Goal: Task Accomplishment & Management: Use online tool/utility

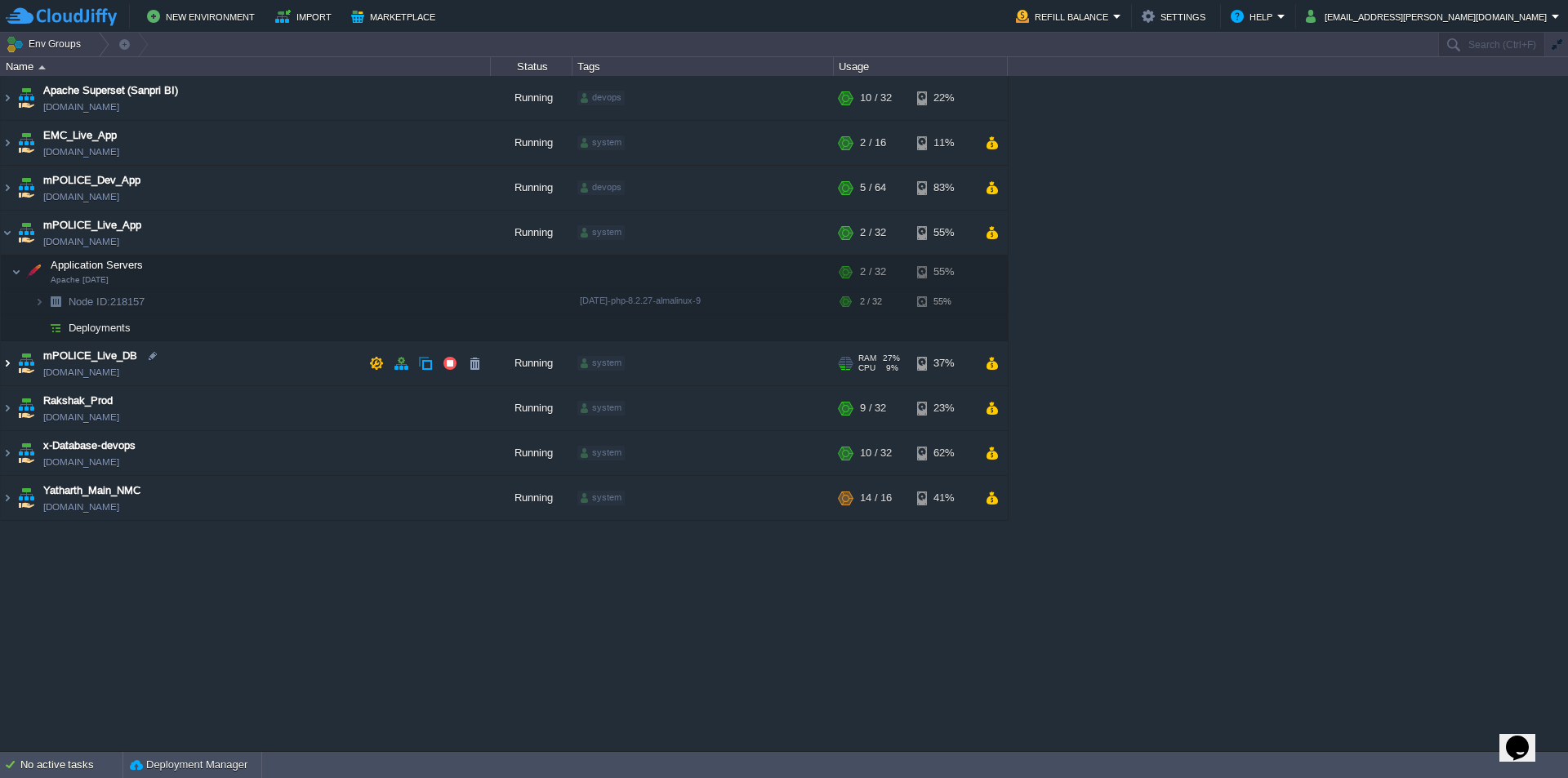
click at [10, 362] on img at bounding box center [8, 363] width 13 height 44
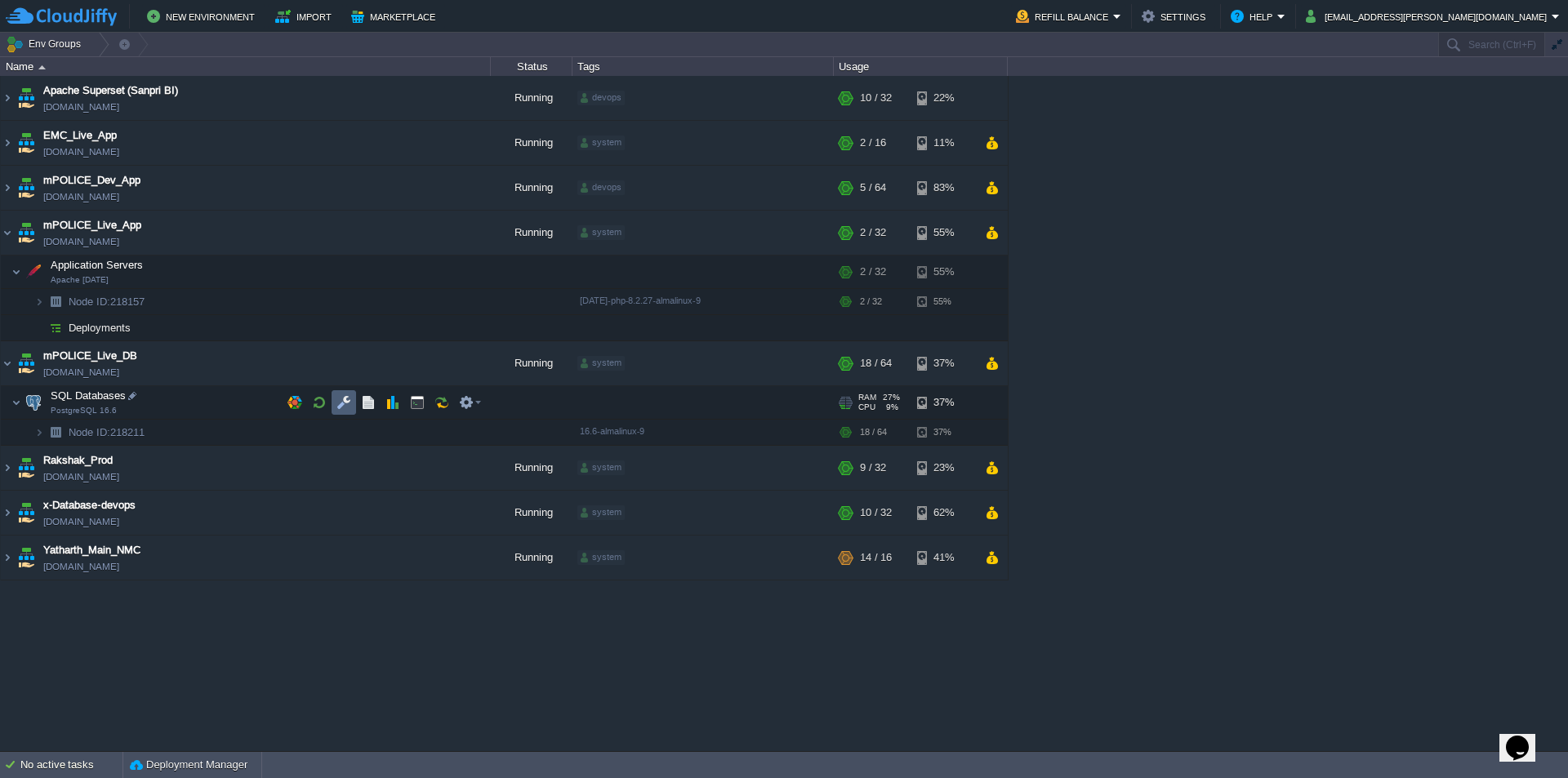
click at [342, 406] on button "button" at bounding box center [343, 401] width 14 height 14
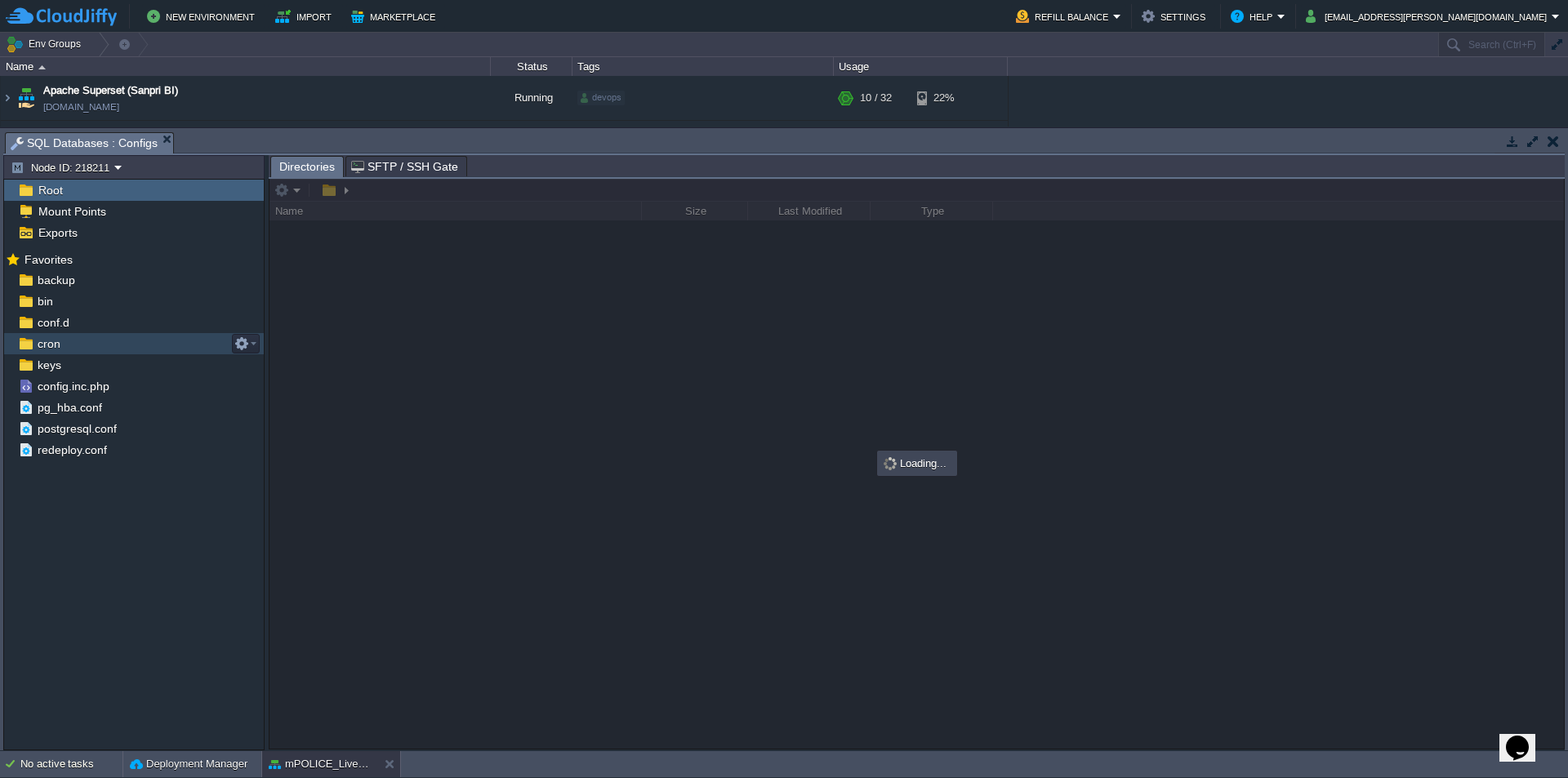
click at [57, 340] on span "cron" at bounding box center [48, 343] width 28 height 14
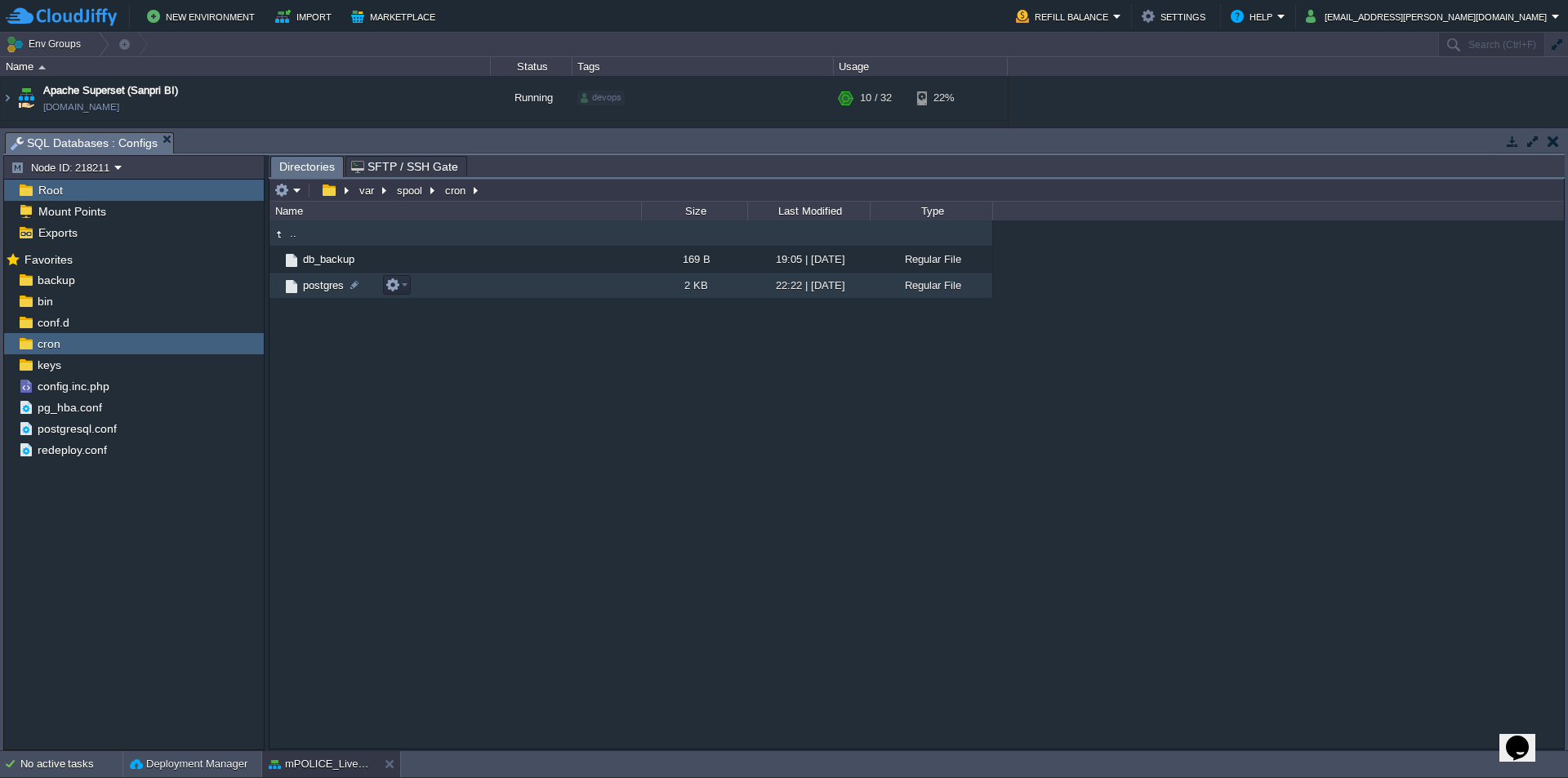
click at [325, 289] on span "postgres" at bounding box center [324, 285] width 46 height 14
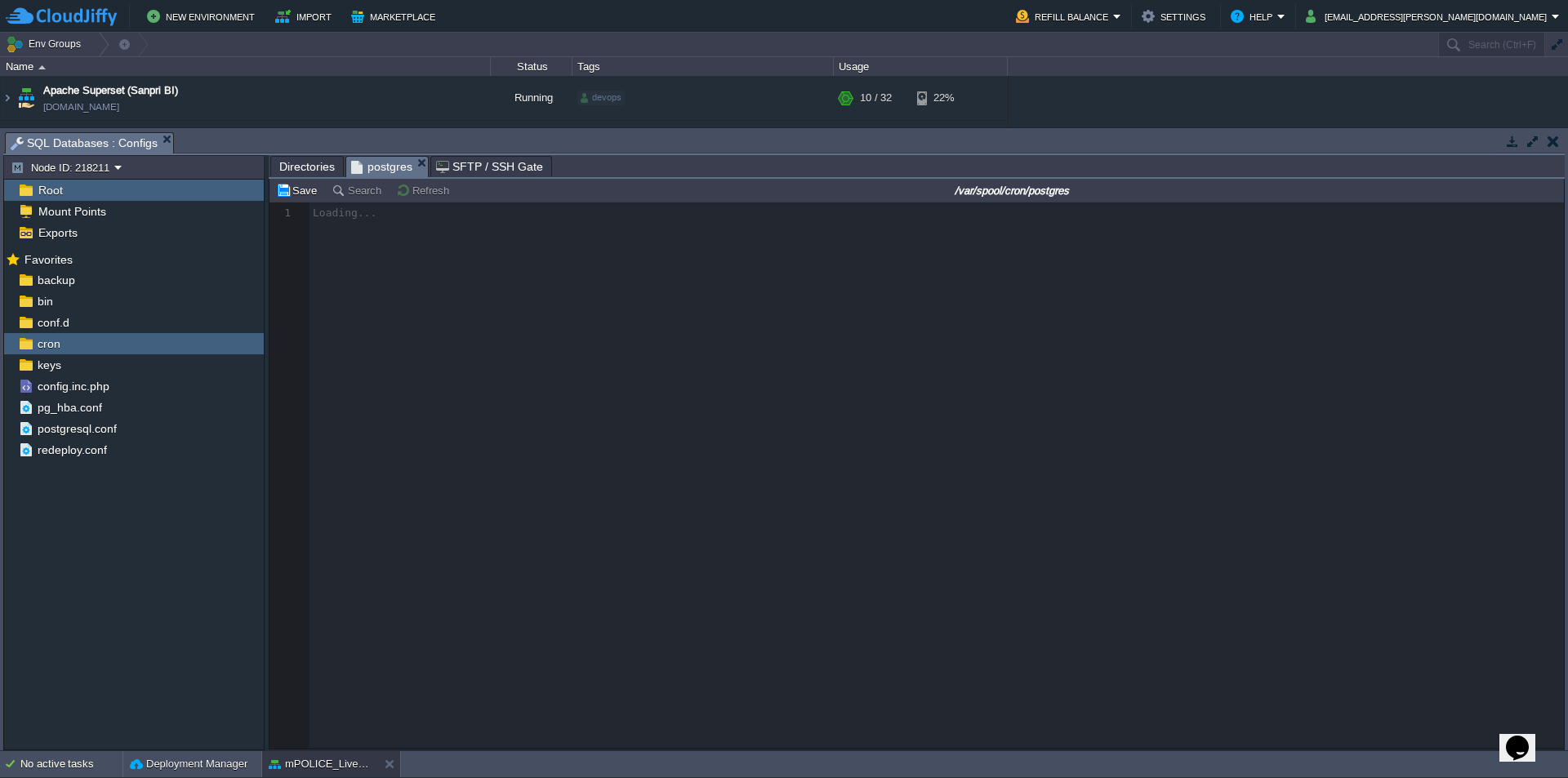
scroll to position [6, 0]
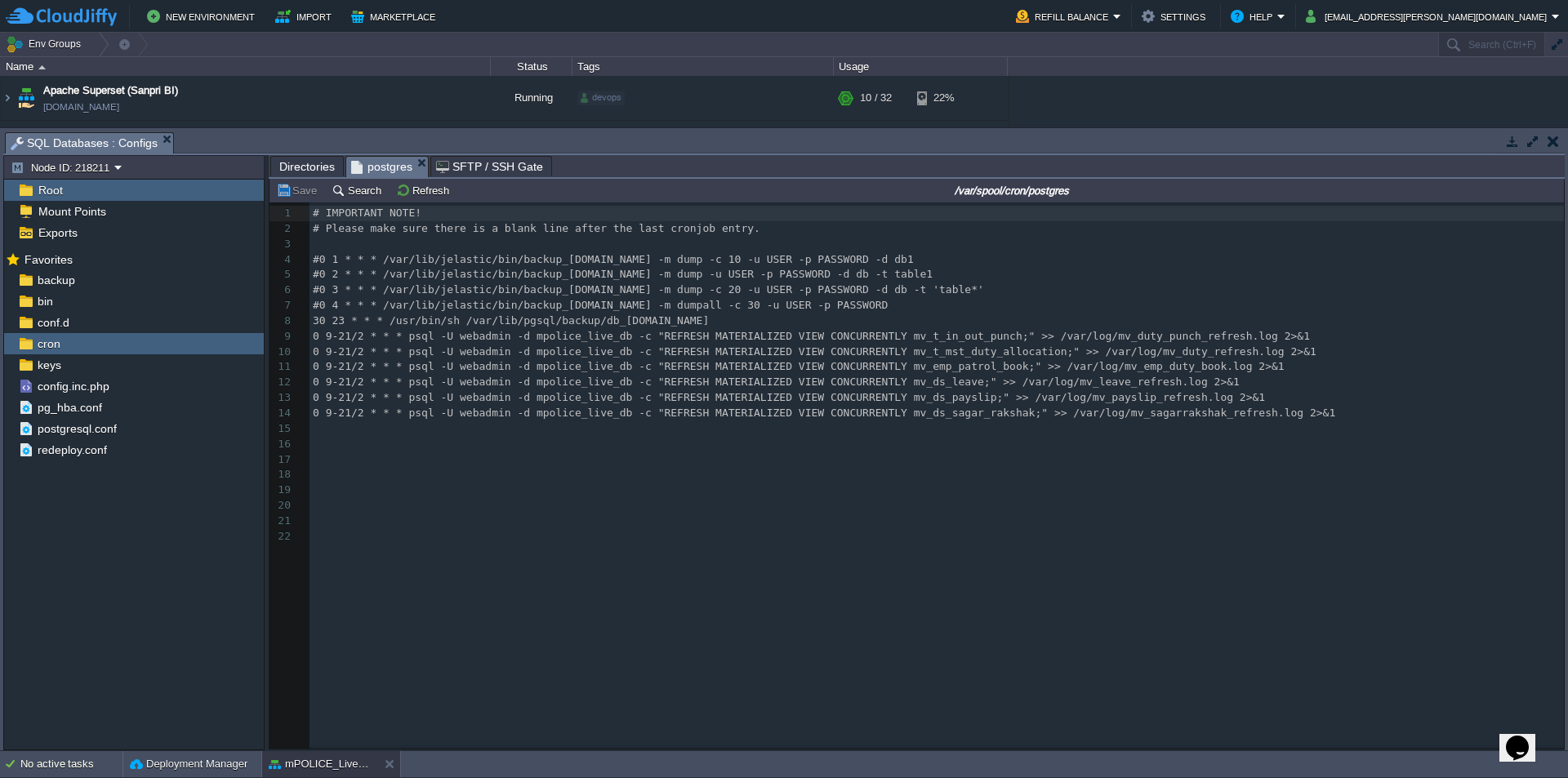
click at [1254, 409] on pre "0 9-21/2 * * * psql -U webadmin -d mpolice_live_db -c "REFRESH MATERIALIZED VIE…" at bounding box center [939, 414] width 1260 height 15
paste textarea "&1"
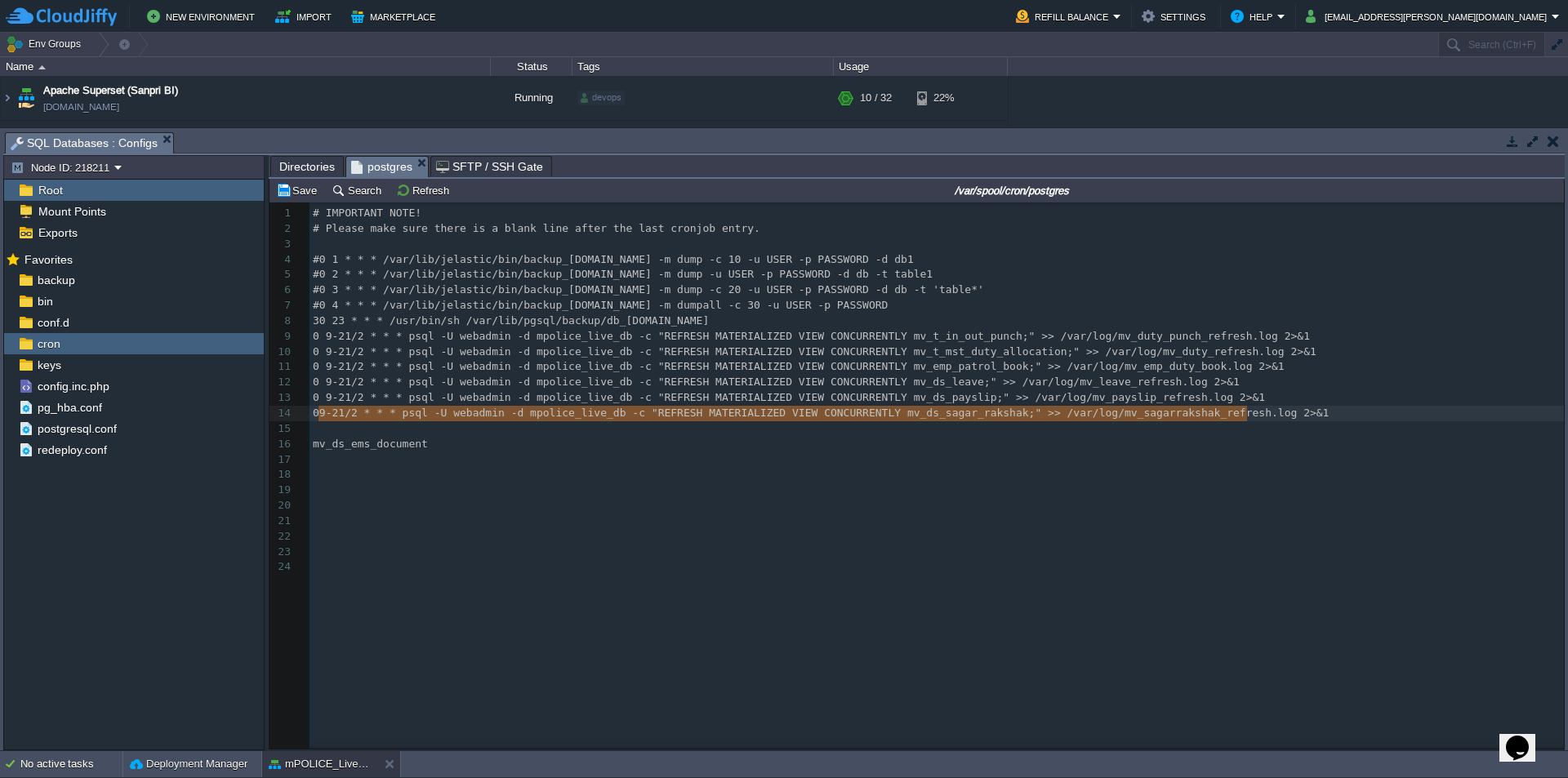
type textarea "0 9-21/2 * * * psql -U webadmin -d mpolice_live_db -c "REFRESH MATERIALIZED VIE…"
drag, startPoint x: 1248, startPoint y: 416, endPoint x: 292, endPoint y: 415, distance: 956.0
click at [331, 426] on pre "​" at bounding box center [939, 429] width 1260 height 15
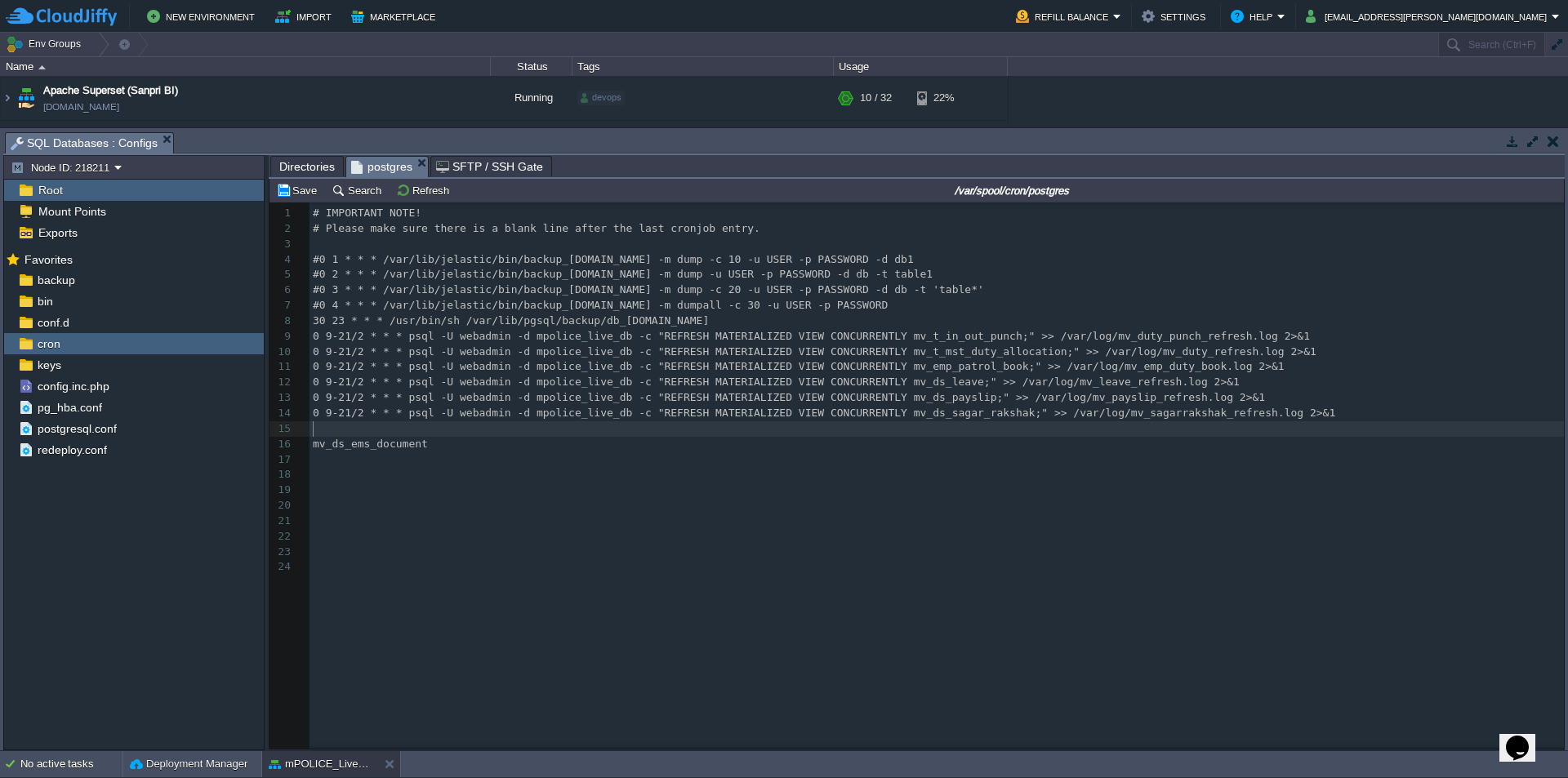
paste textarea "mv_ds_ems_document"
click at [386, 447] on span "mv_ds_ems_document" at bounding box center [369, 443] width 115 height 12
type textarea "mv_ds_ems_document"
type textarea "mv_ds_sagar_rakshak"
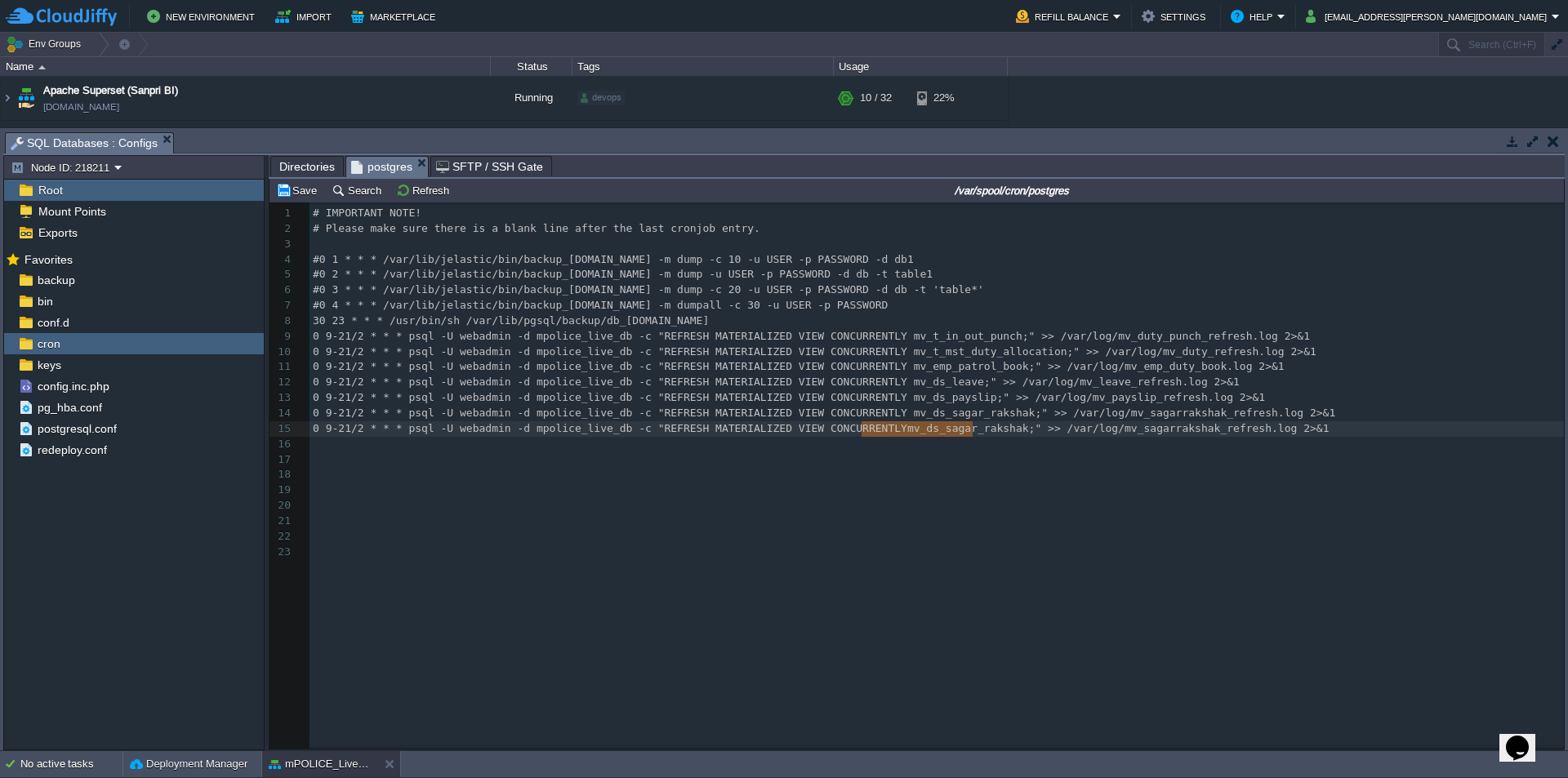
paste textarea
type textarea "dms_doc"
paste textarea "1"
type textarea "cument;" >> /var/log/mv_dms_doc.log 2>&1"
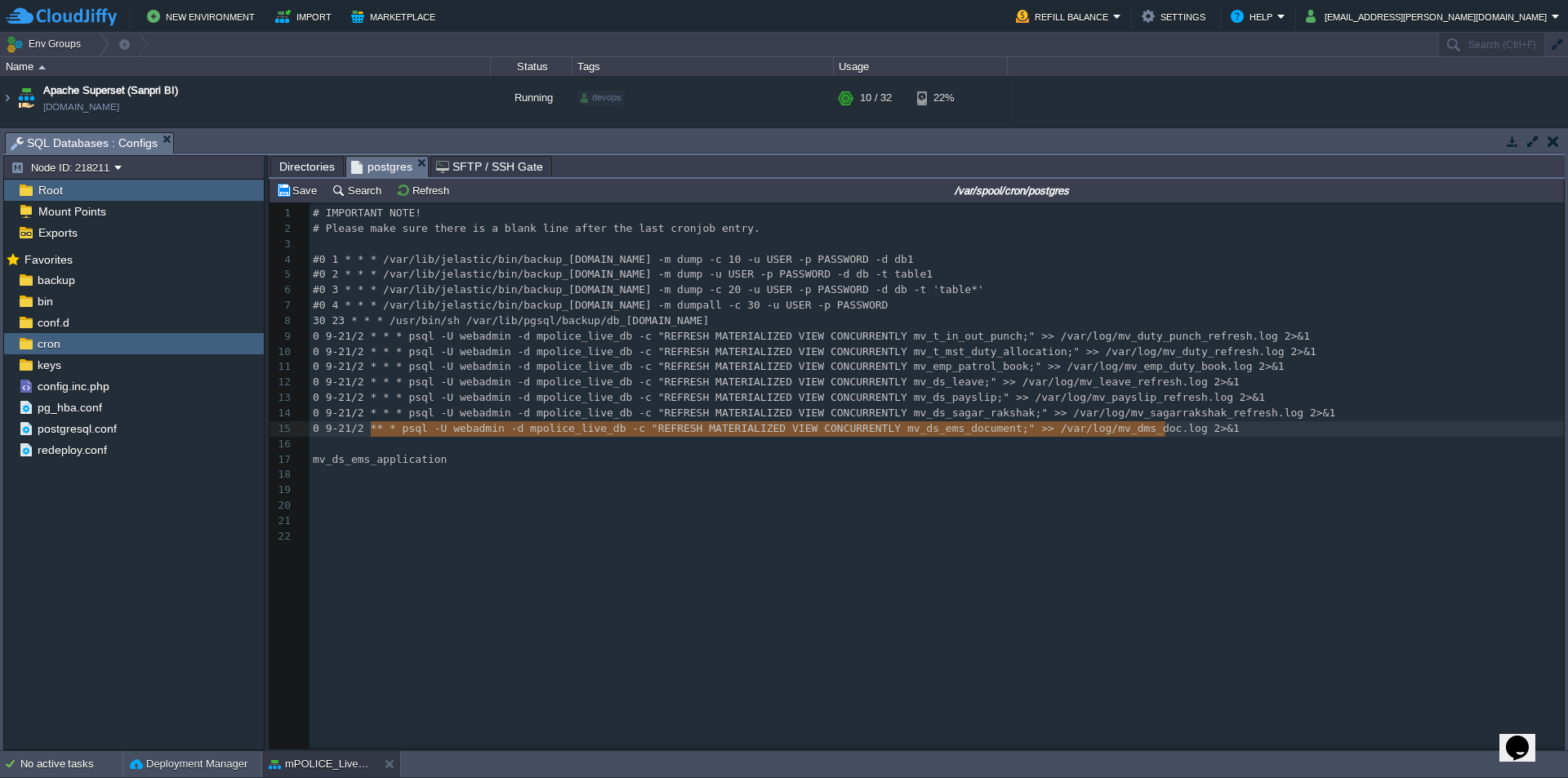
type textarea "0 9-21/2 * * * psql -U webadmin -d mpolice_live_db -c "REFRESH MATERIALIZED VIE…"
drag, startPoint x: 1160, startPoint y: 431, endPoint x: 301, endPoint y: 435, distance: 859.0
click at [345, 447] on pre "​" at bounding box center [939, 444] width 1260 height 15
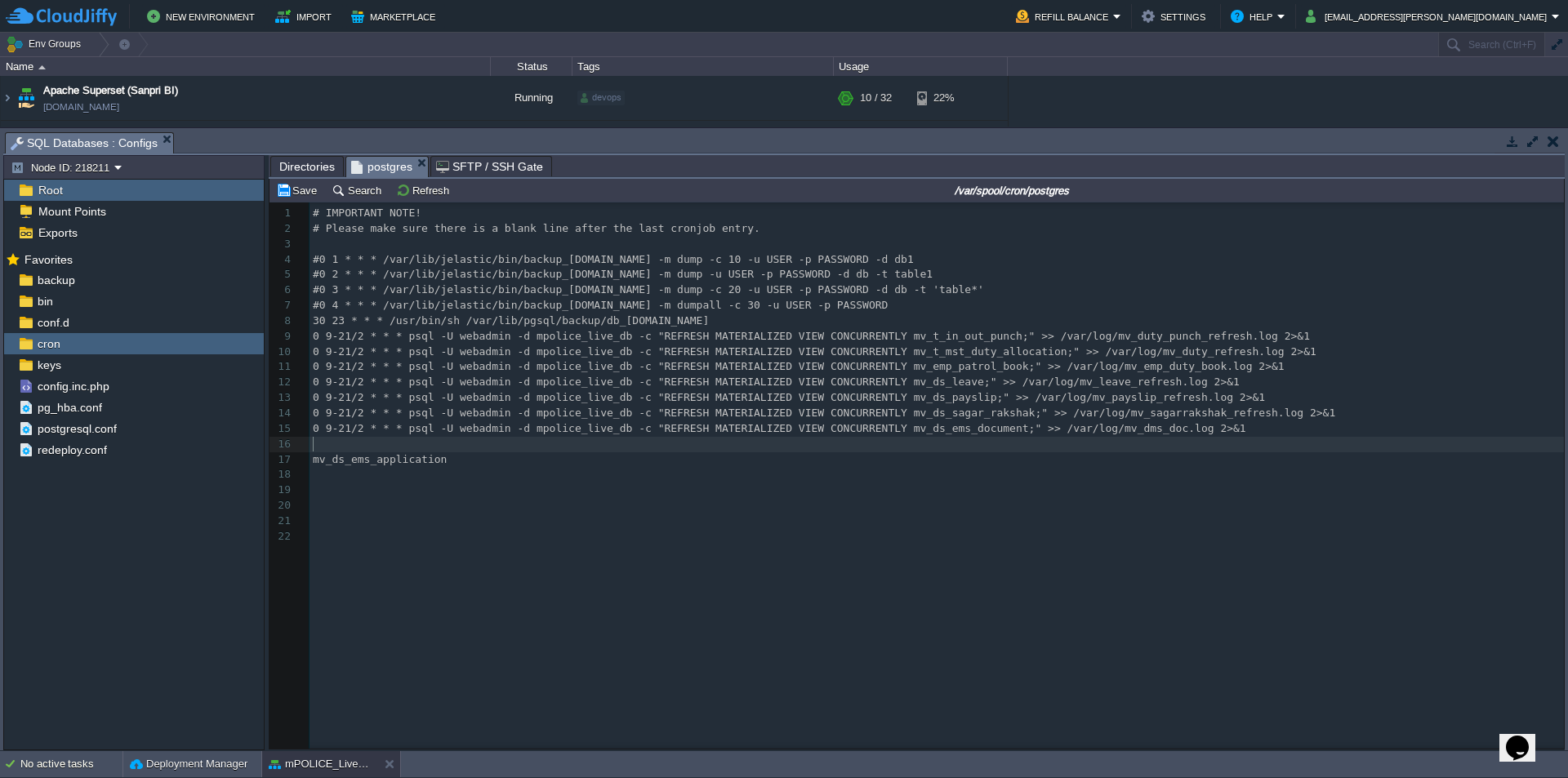
paste textarea "mv_ds_ems_application"
click at [374, 459] on div "x 1 # IMPORTANT NOTE! 2 # Please make sure there is a blank line after the last…" at bounding box center [939, 375] width 1260 height 339
type textarea "mv_ds_ems_application"
click at [905, 446] on div "x 1 # IMPORTANT NOTE! 2 # Please make sure there is a blank line after the last…" at bounding box center [939, 375] width 1260 height 339
type textarea "mv_ds_ems_document"
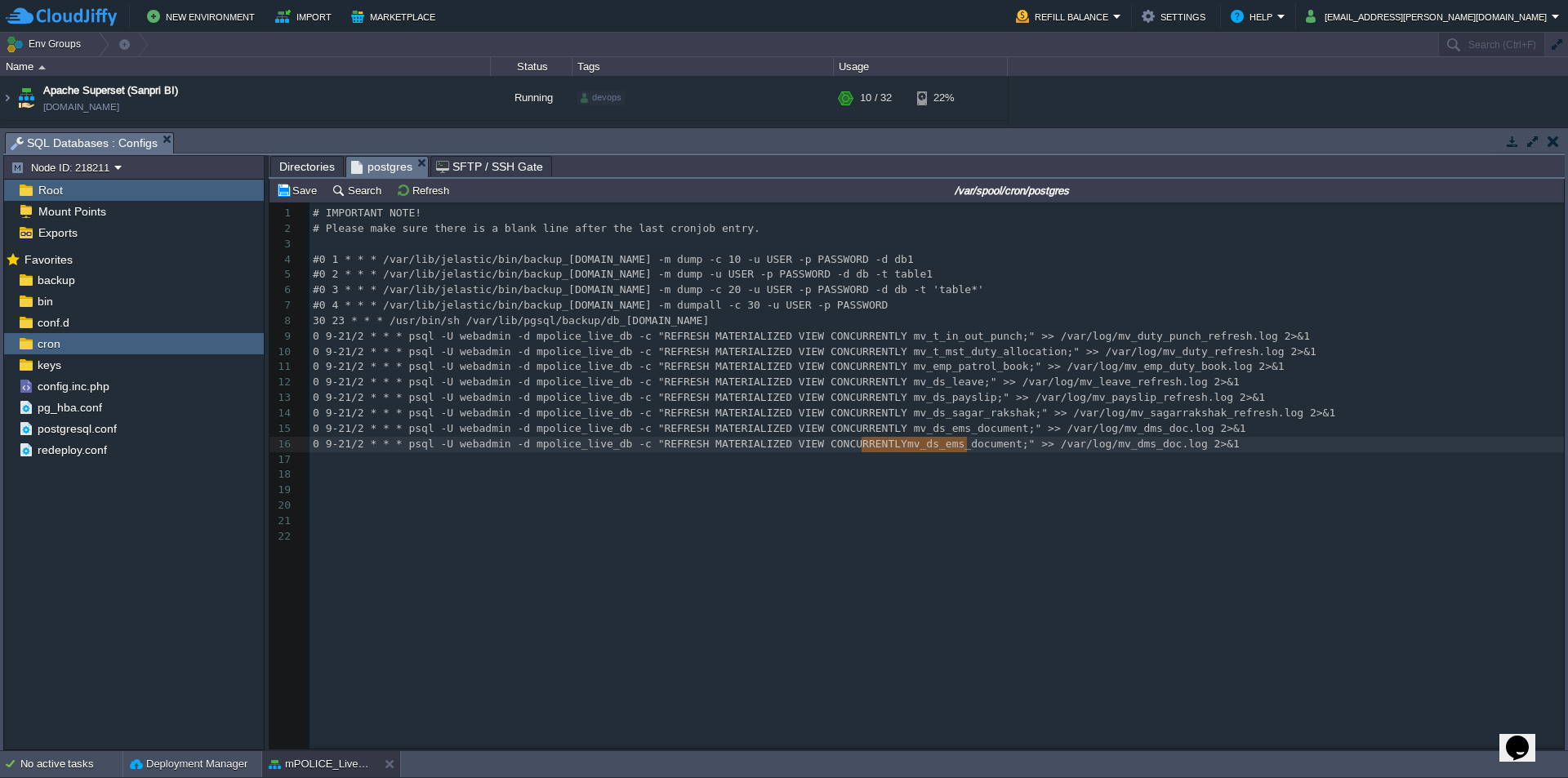
paste textarea
click at [737, 467] on pre "​" at bounding box center [939, 460] width 1260 height 15
